Goal: Task Accomplishment & Management: Use online tool/utility

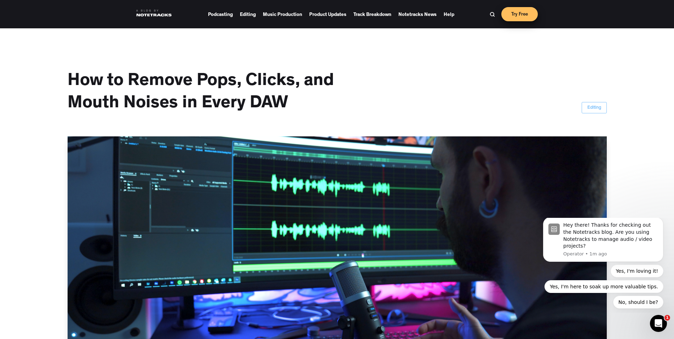
click at [514, 15] on link "Try Free" at bounding box center [520, 14] width 36 height 14
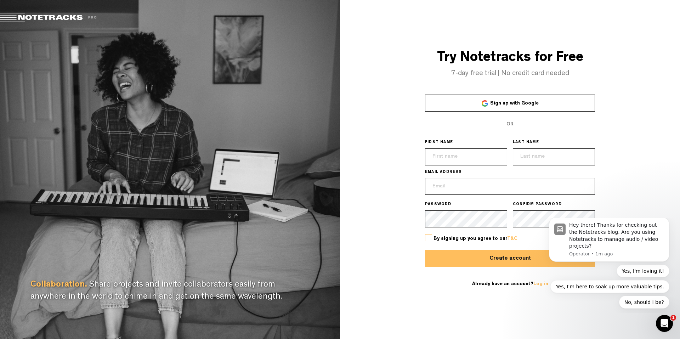
click at [520, 104] on span "Sign up with Google" at bounding box center [514, 103] width 48 height 5
click at [494, 101] on span "Sign up with Google" at bounding box center [514, 103] width 48 height 5
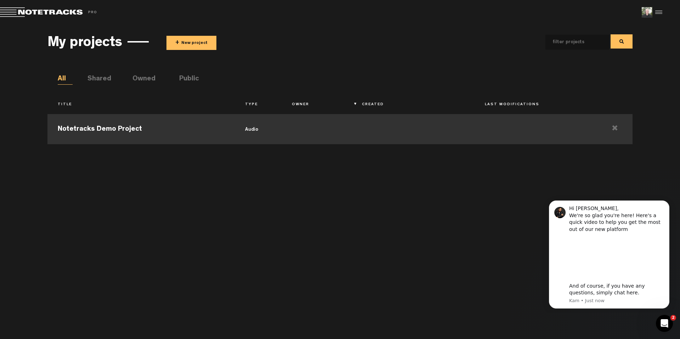
click at [107, 127] on td "Notetracks Demo Project" at bounding box center [140, 128] width 187 height 32
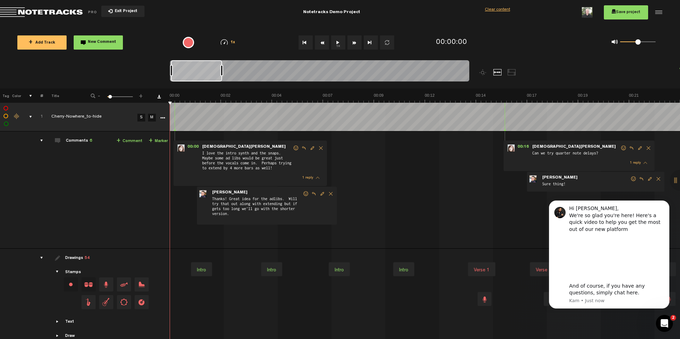
click at [39, 42] on span "+ Add Track" at bounding box center [42, 43] width 27 height 4
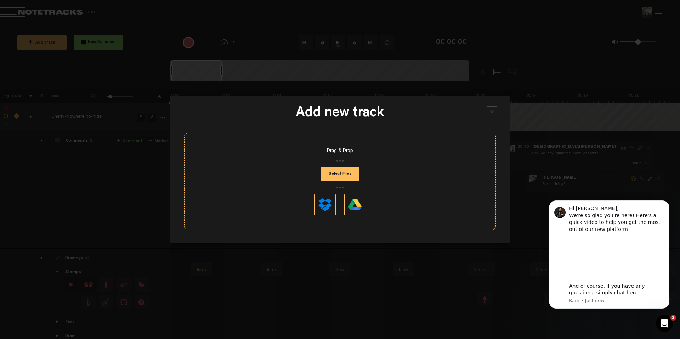
click at [333, 176] on button "Select Files" at bounding box center [340, 174] width 39 height 14
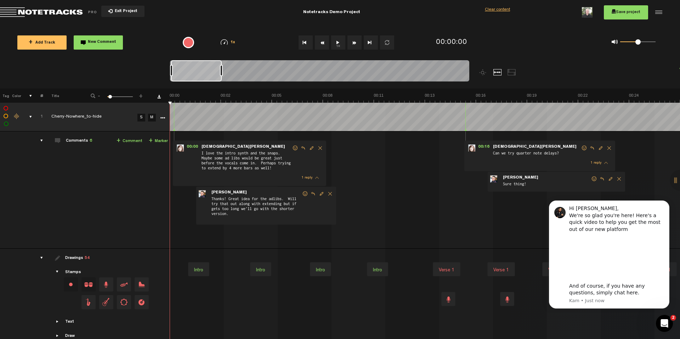
click at [337, 43] on button "1x" at bounding box center [338, 42] width 14 height 14
click at [496, 71] on div at bounding box center [497, 72] width 8 height 6
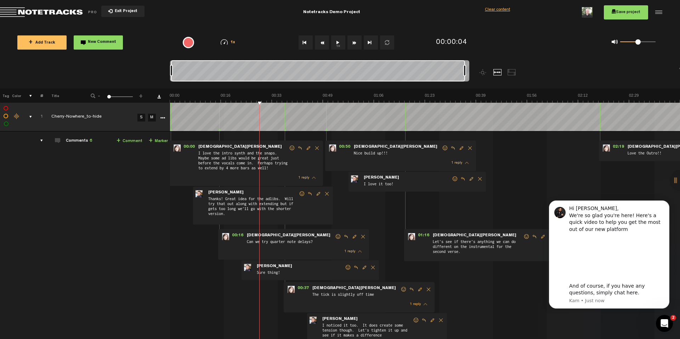
click at [466, 76] on div at bounding box center [319, 72] width 299 height 24
click at [336, 42] on button "1x" at bounding box center [338, 42] width 14 height 14
click at [120, 11] on span "Exit Project" at bounding box center [125, 12] width 25 height 4
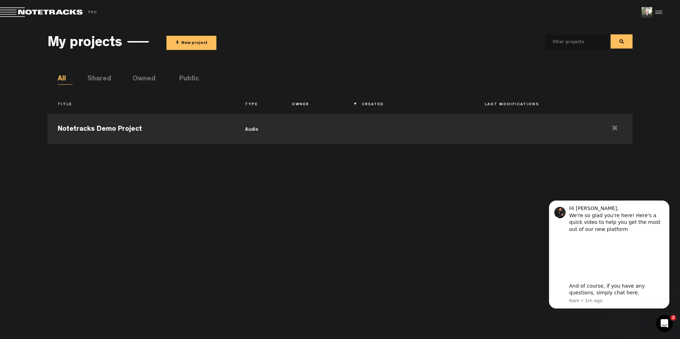
click at [182, 42] on button "+ New project" at bounding box center [191, 43] width 50 height 14
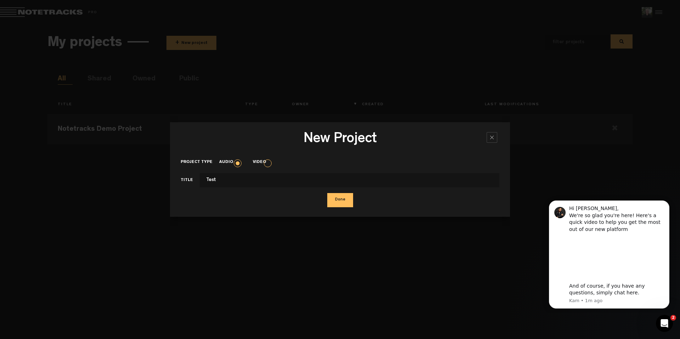
type input "Test"
click at [342, 199] on button "Done" at bounding box center [340, 200] width 26 height 14
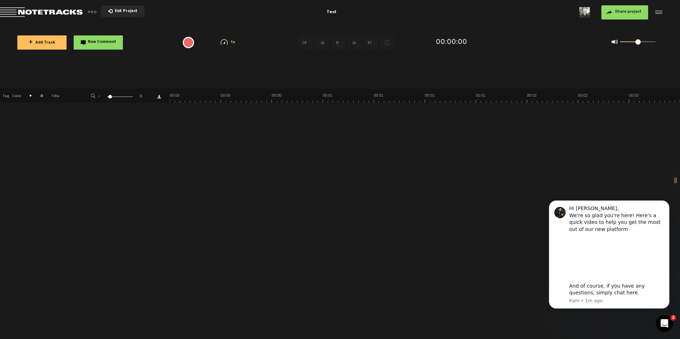
click at [48, 41] on span "+ Add Track" at bounding box center [42, 43] width 27 height 4
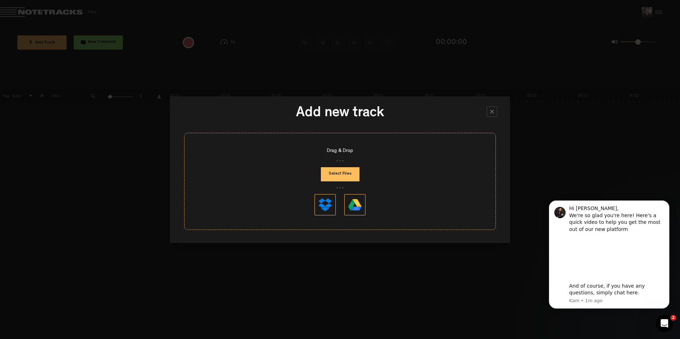
click at [342, 177] on button "Select Files" at bounding box center [340, 174] width 39 height 14
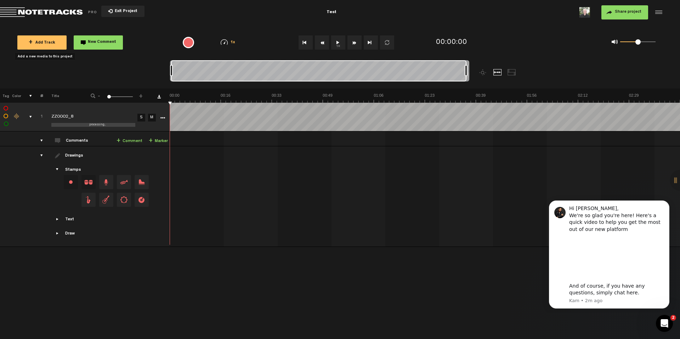
drag, startPoint x: 221, startPoint y: 71, endPoint x: 469, endPoint y: 78, distance: 248.3
click at [469, 78] on div at bounding box center [357, 74] width 374 height 28
click at [338, 42] on button "1x" at bounding box center [338, 42] width 14 height 14
